Goal: Check status

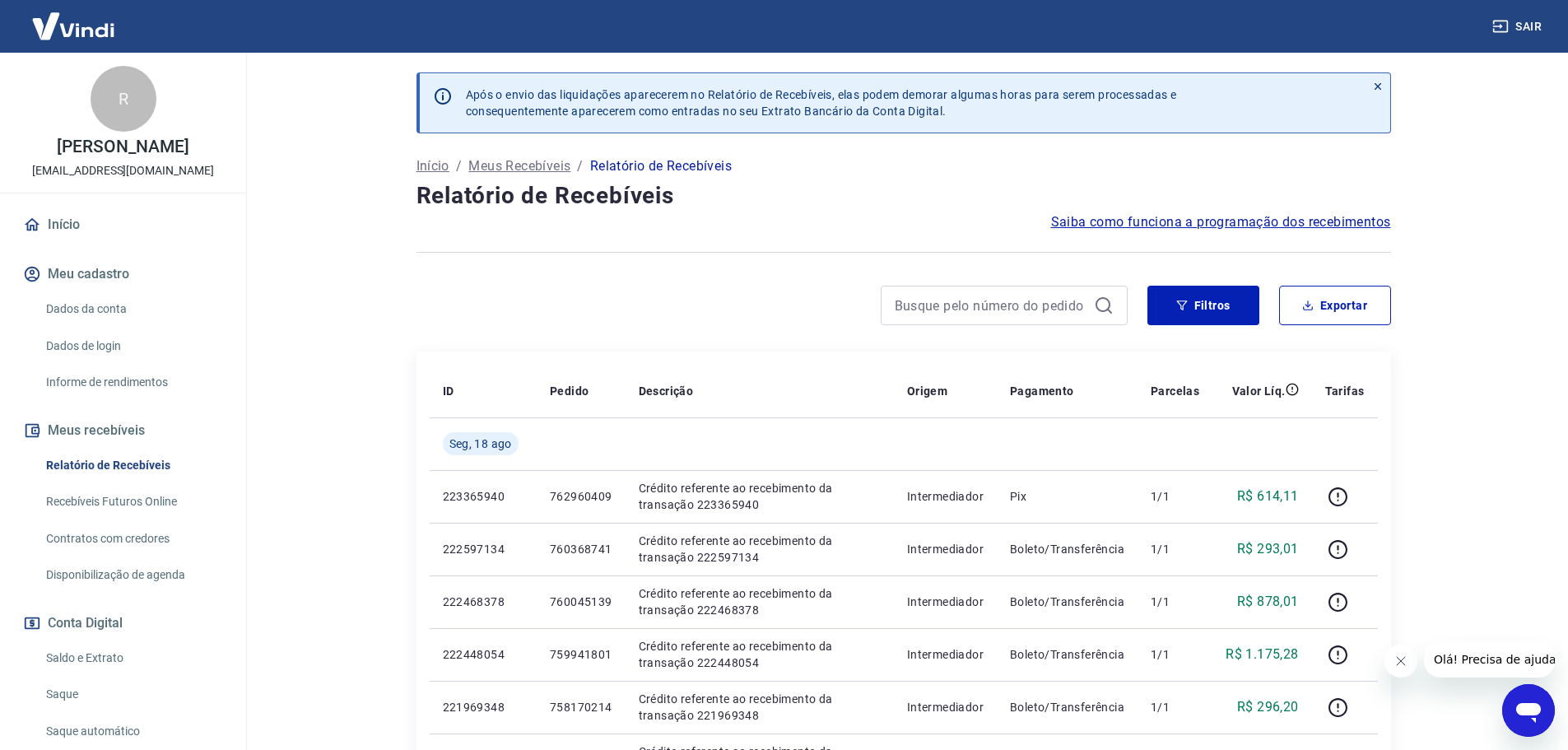
click at [83, 668] on link "Saldo e Extrato" at bounding box center [134, 657] width 187 height 34
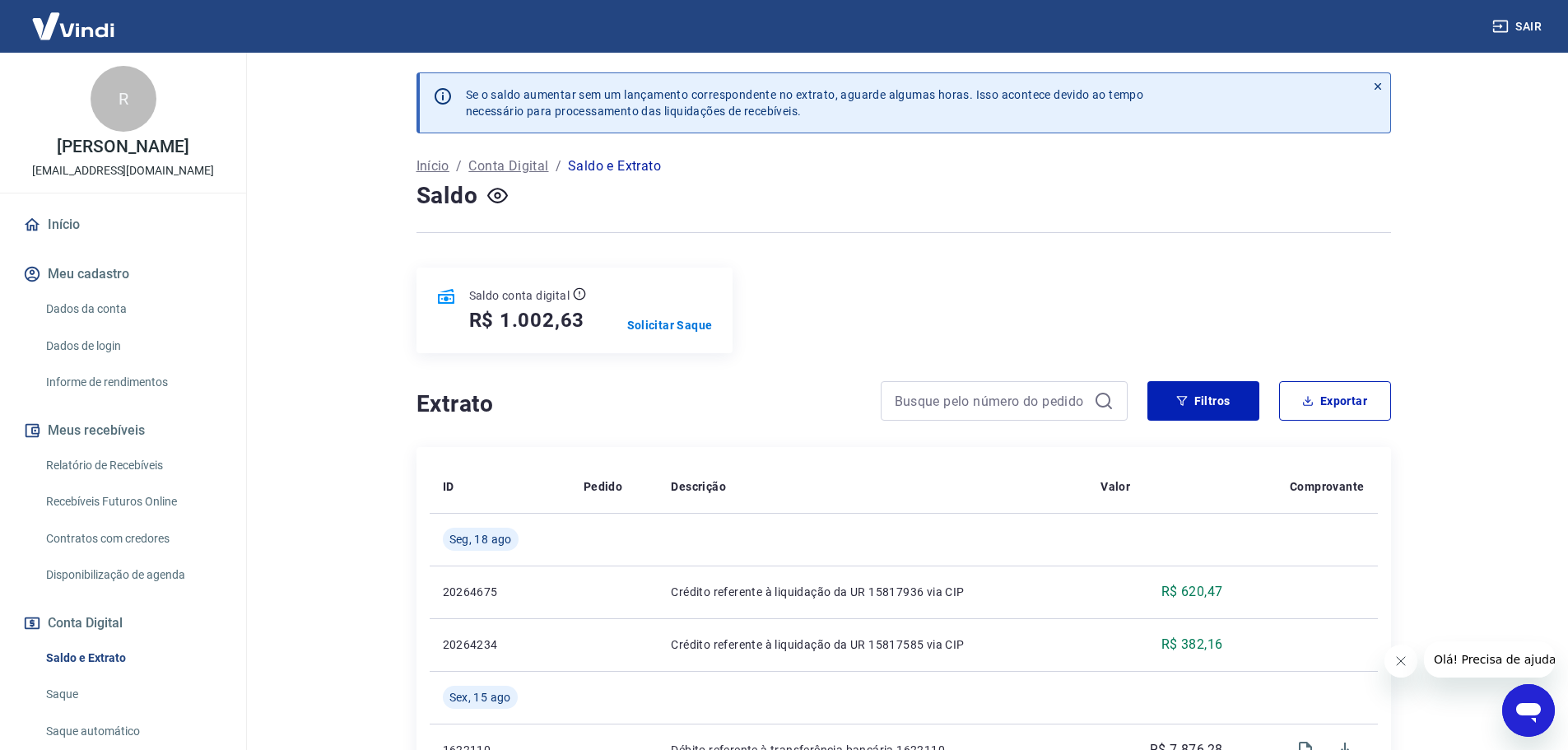
click at [1405, 666] on icon "Fechar mensagem da empresa" at bounding box center [1401, 661] width 14 height 14
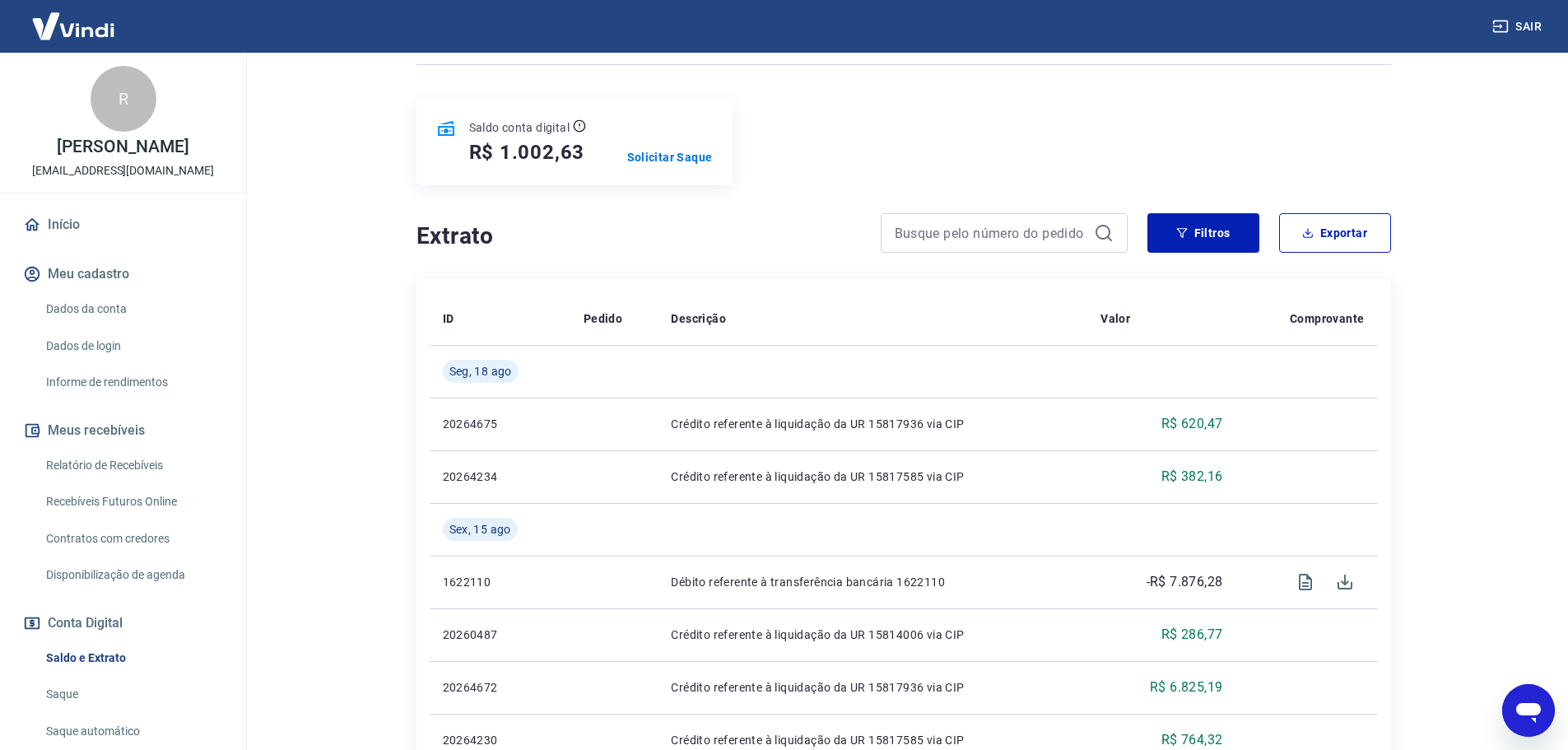
scroll to position [82, 0]
